Goal: Unclear: Browse casually

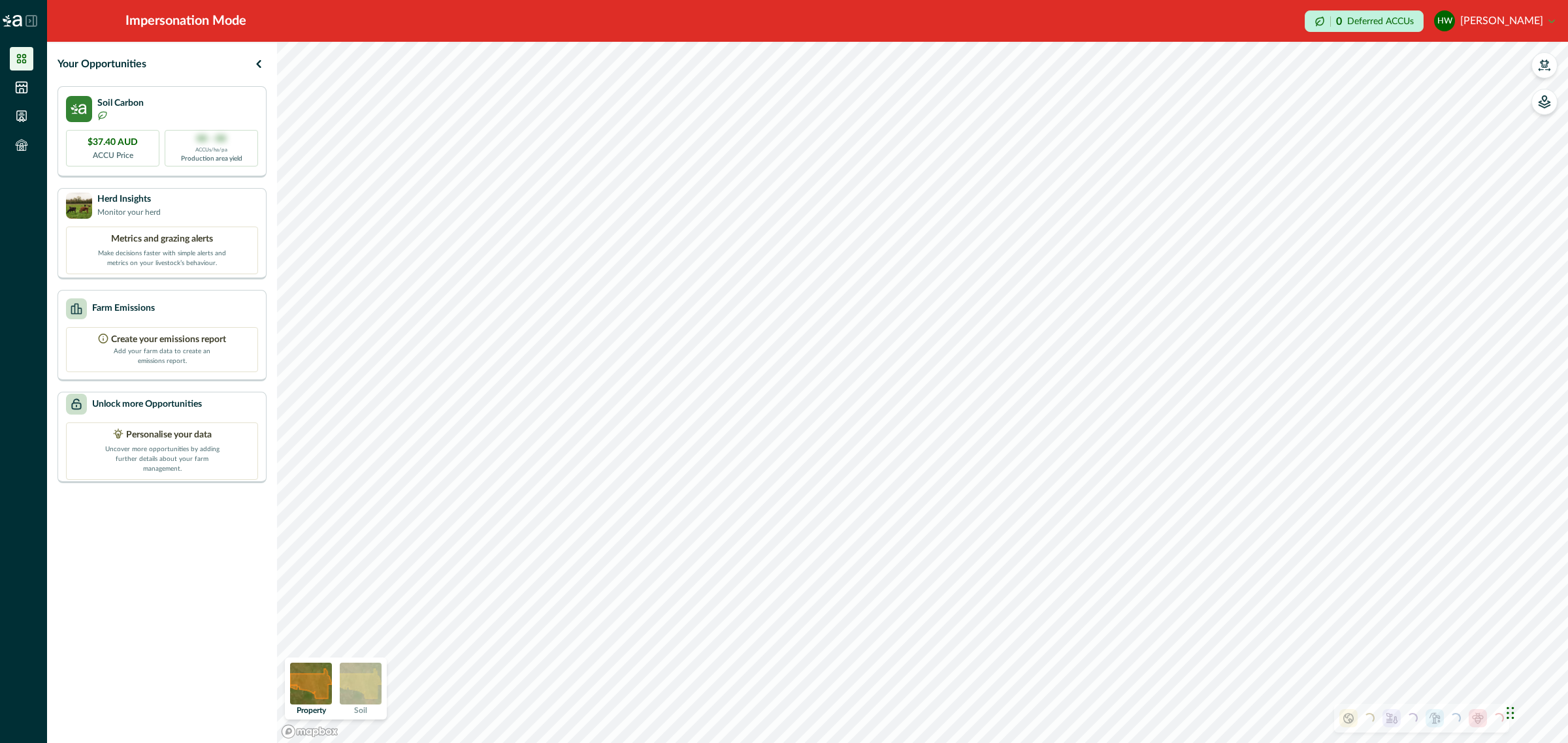
click at [374, 683] on img at bounding box center [361, 683] width 42 height 42
click at [1549, 102] on icon "button" at bounding box center [1545, 102] width 13 height 13
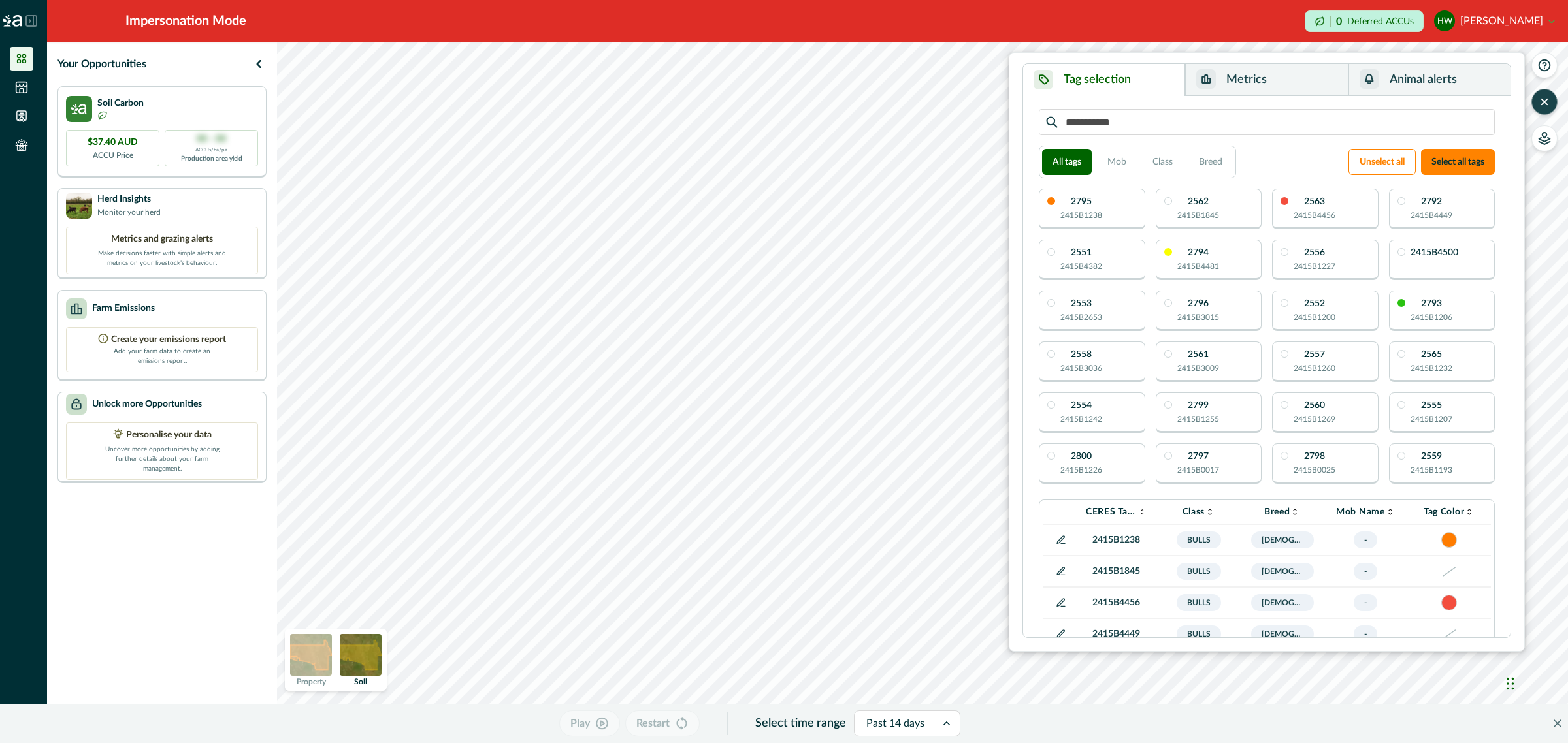
click at [1549, 102] on icon "button" at bounding box center [1545, 102] width 13 height 13
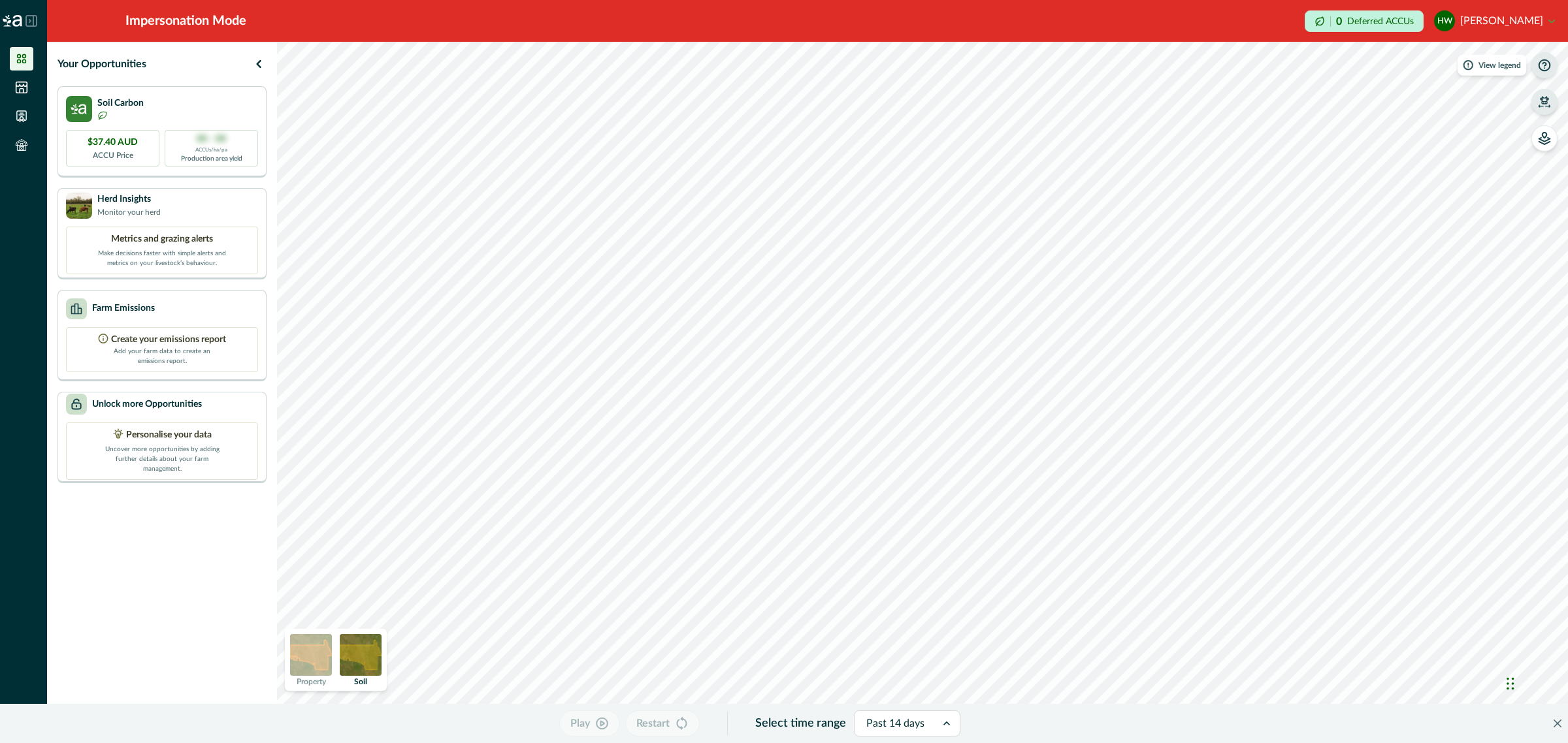
click at [1543, 62] on icon "button" at bounding box center [1545, 66] width 13 height 13
click at [1555, 145] on button "button" at bounding box center [1544, 138] width 26 height 26
click at [1382, 192] on icon "button" at bounding box center [1380, 195] width 10 height 10
click at [1379, 114] on icon "button" at bounding box center [1380, 112] width 13 height 13
click at [1538, 136] on icon "button" at bounding box center [1545, 139] width 13 height 13
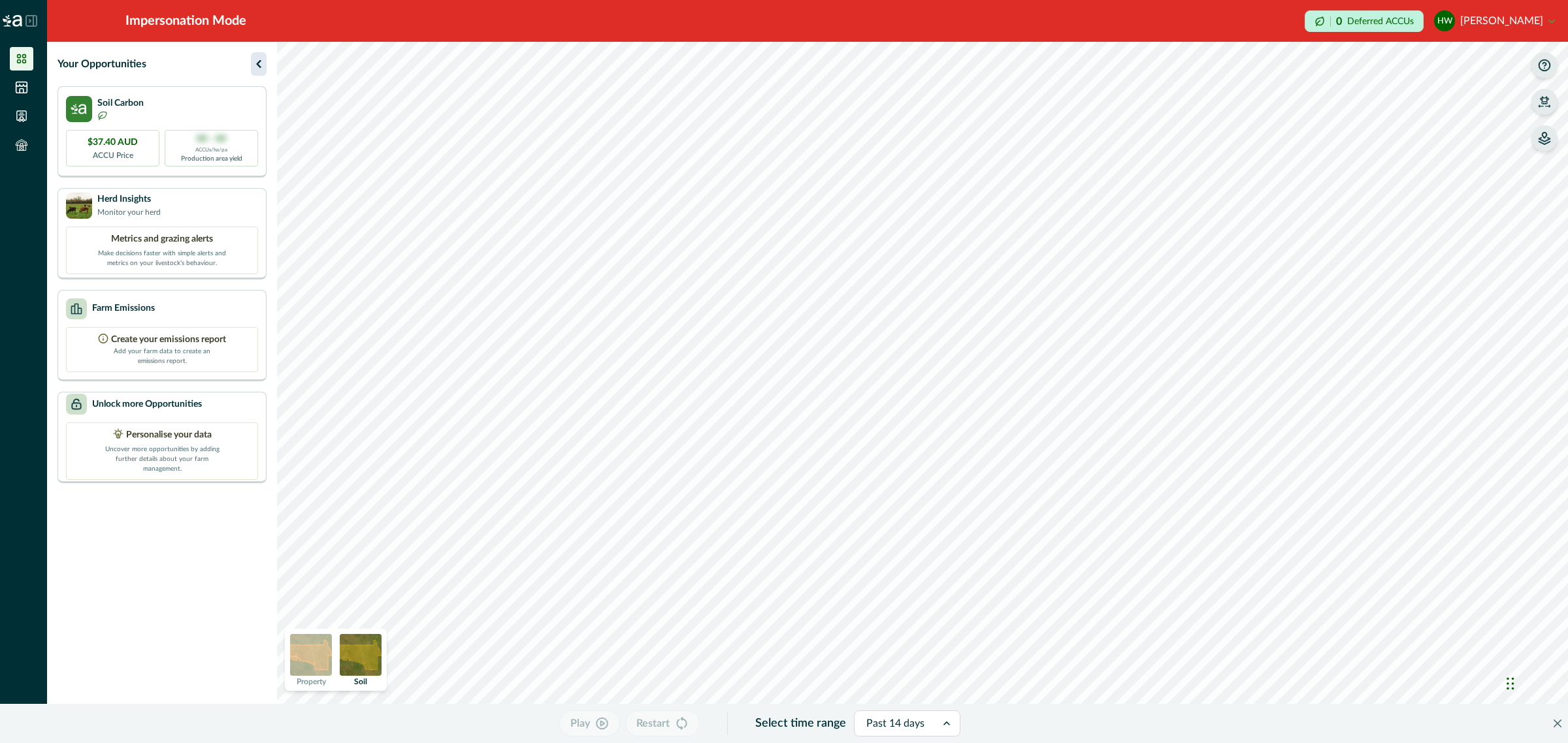
click at [255, 62] on icon "button" at bounding box center [258, 63] width 16 height 16
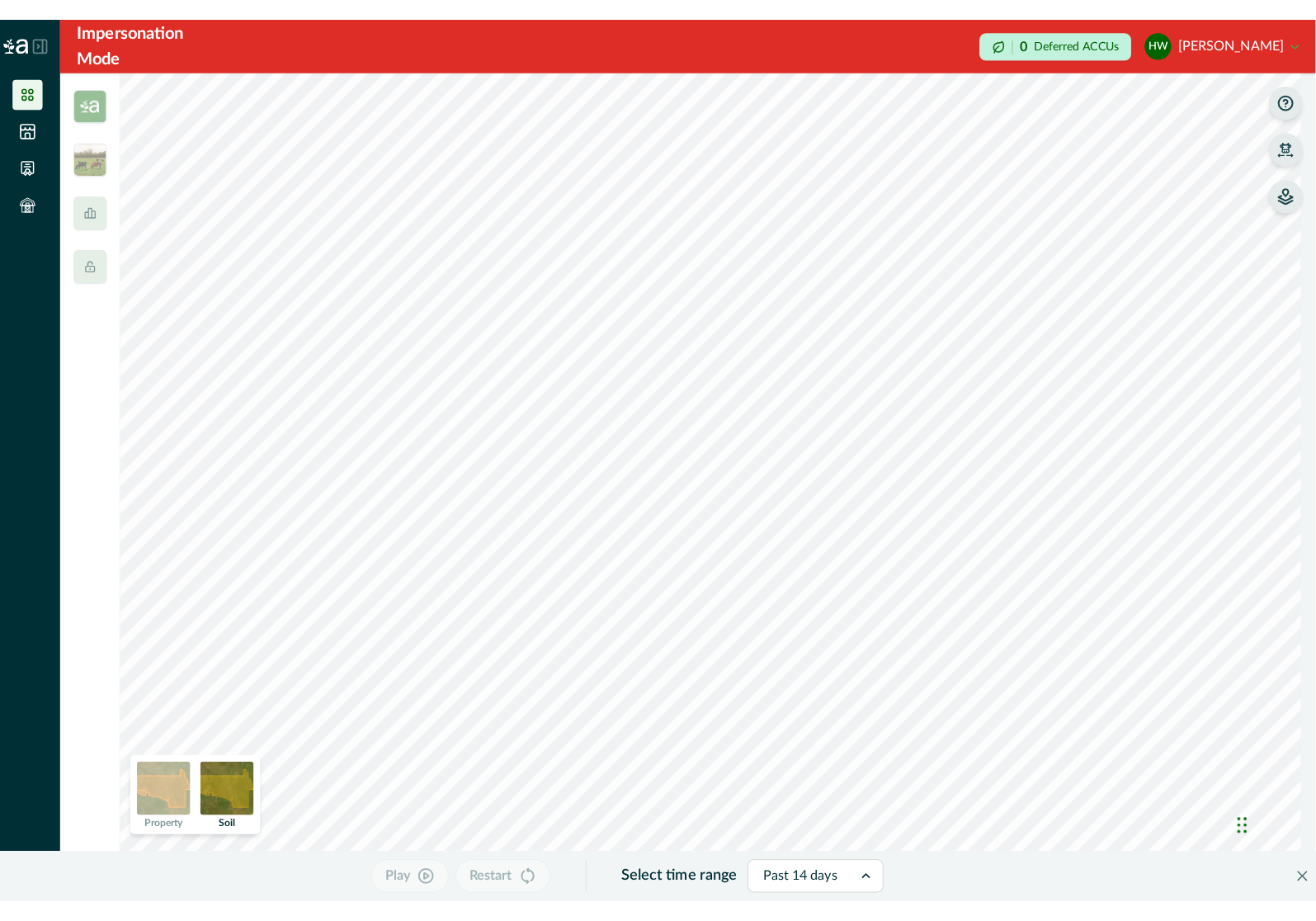
scroll to position [6, 0]
